Goal: Find specific fact: Find specific fact

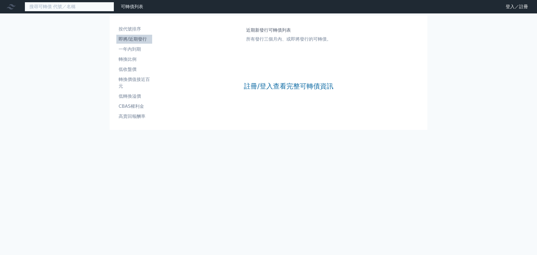
click at [55, 4] on input at bounding box center [70, 7] width 90 height 10
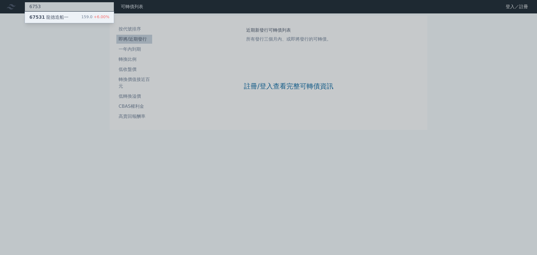
type input "6753"
click at [59, 17] on div "67531 龍德造船一" at bounding box center [48, 17] width 39 height 7
